Goal: Find specific page/section: Find specific page/section

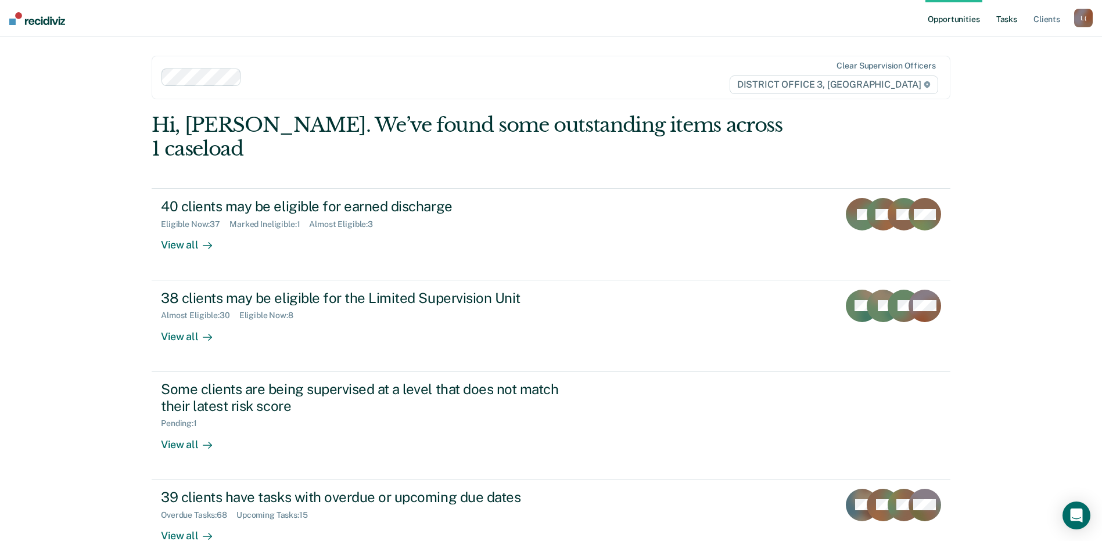
click at [1005, 21] on link "Tasks" at bounding box center [1007, 18] width 26 height 37
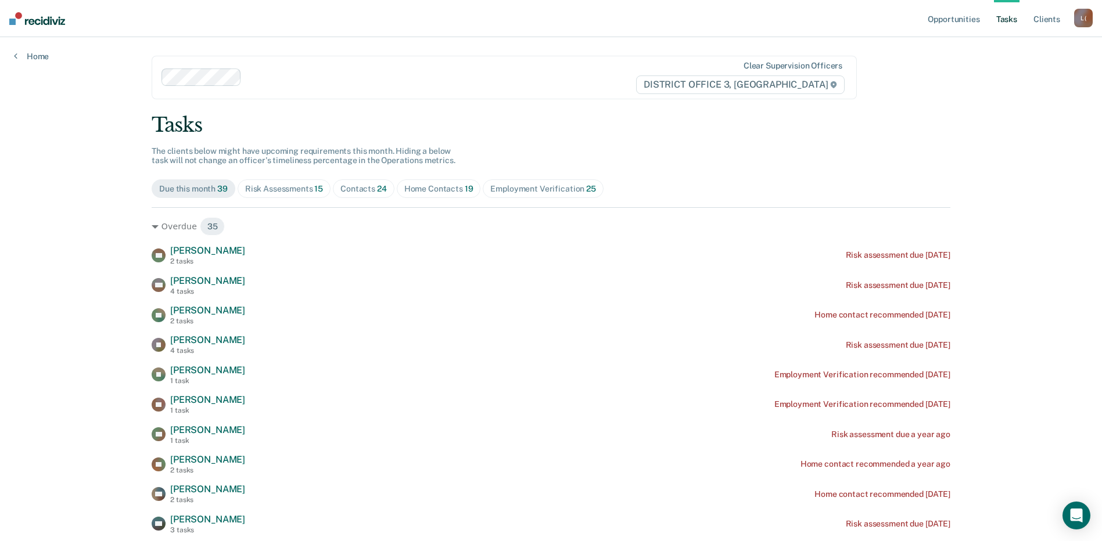
click at [419, 187] on div "Home Contacts 19" at bounding box center [438, 189] width 69 height 10
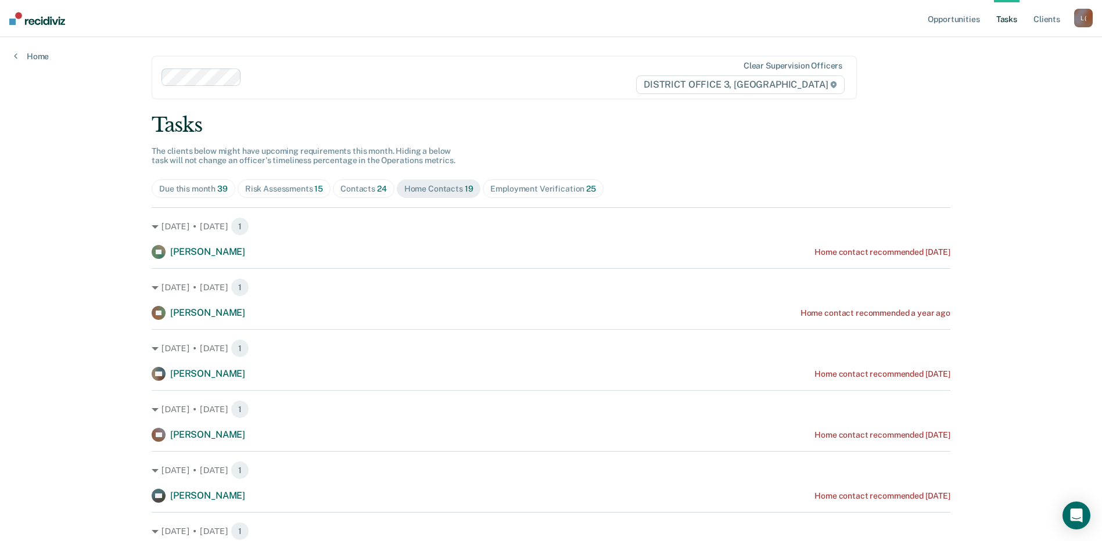
drag, startPoint x: 419, startPoint y: 188, endPoint x: 365, endPoint y: 190, distance: 54.1
click at [365, 190] on div "Contacts 24" at bounding box center [363, 189] width 46 height 10
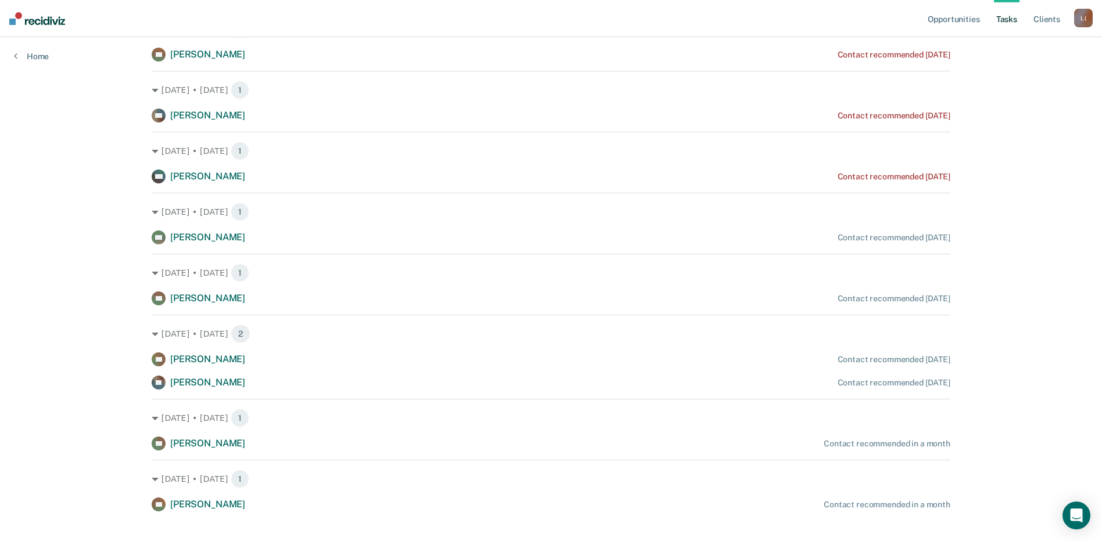
scroll to position [1129, 0]
